Goal: Check status: Check status

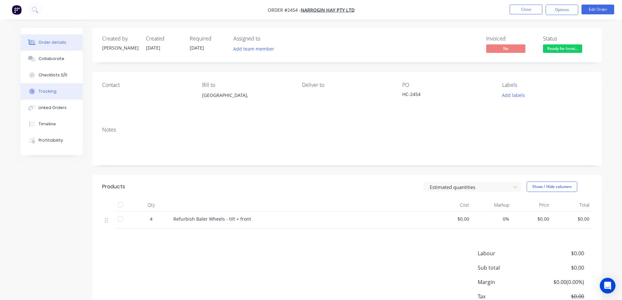
click at [64, 87] on button "Tracking" at bounding box center [52, 91] width 62 height 16
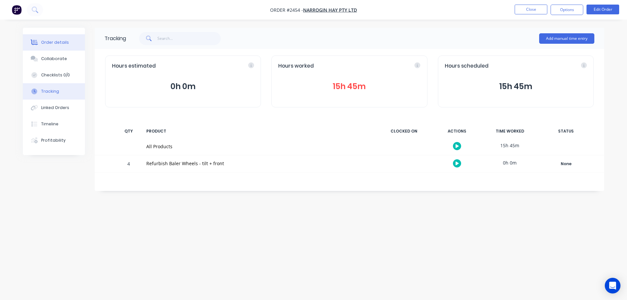
click at [67, 45] on button "Order details" at bounding box center [54, 42] width 62 height 16
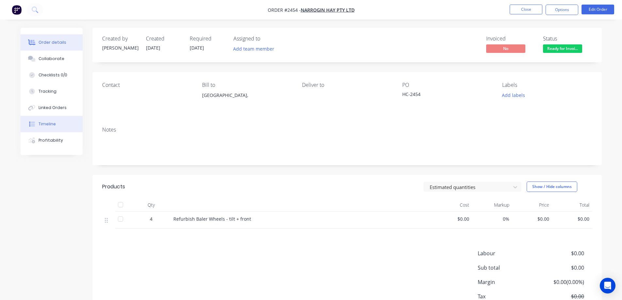
click at [64, 121] on button "Timeline" at bounding box center [52, 124] width 62 height 16
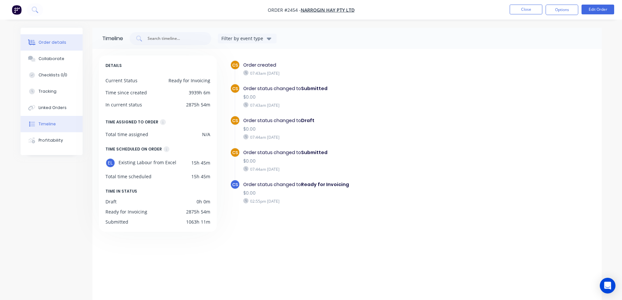
click at [48, 42] on div "Order details" at bounding box center [53, 43] width 28 height 6
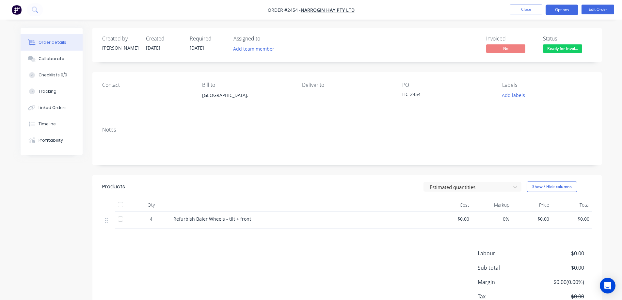
click at [558, 10] on button "Options" at bounding box center [562, 10] width 33 height 10
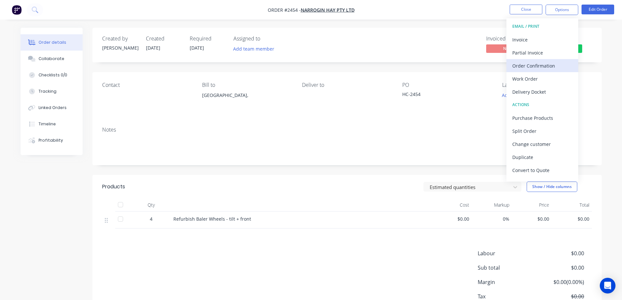
scroll to position [10, 0]
click at [605, 105] on div "Order details Collaborate Checklists 0/0 Tracking Linked Orders Timeline Profit…" at bounding box center [311, 186] width 595 height 317
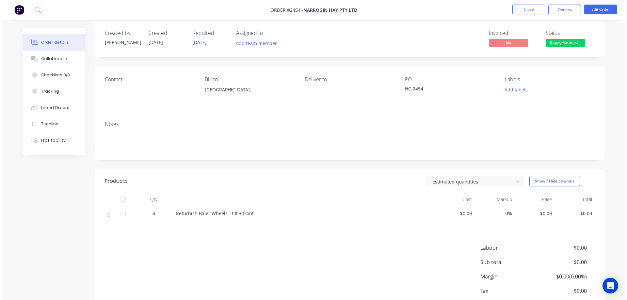
scroll to position [0, 0]
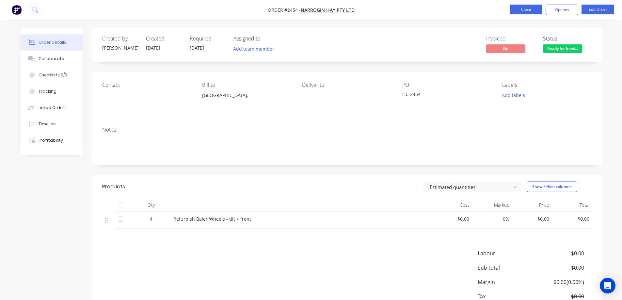
click at [534, 14] on button "Close" at bounding box center [526, 10] width 33 height 10
